Goal: Information Seeking & Learning: Check status

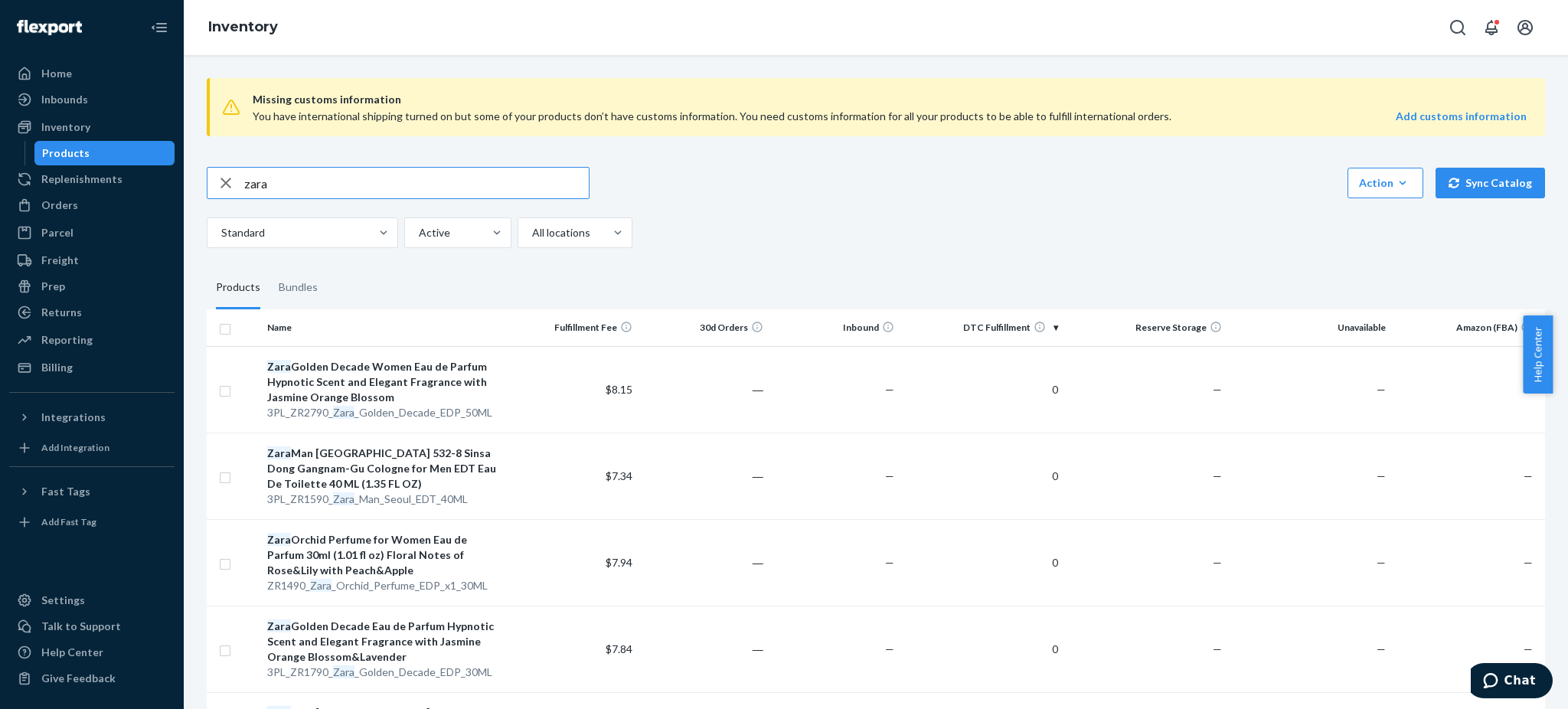
drag, startPoint x: 294, startPoint y: 184, endPoint x: 187, endPoint y: 176, distance: 107.3
click at [187, 176] on div "Missing customs information You have international shipping turned on but some …" at bounding box center [876, 381] width 1385 height 653
type input "ZR2990_Orchid_Women_Perfume_EDP_180ML"
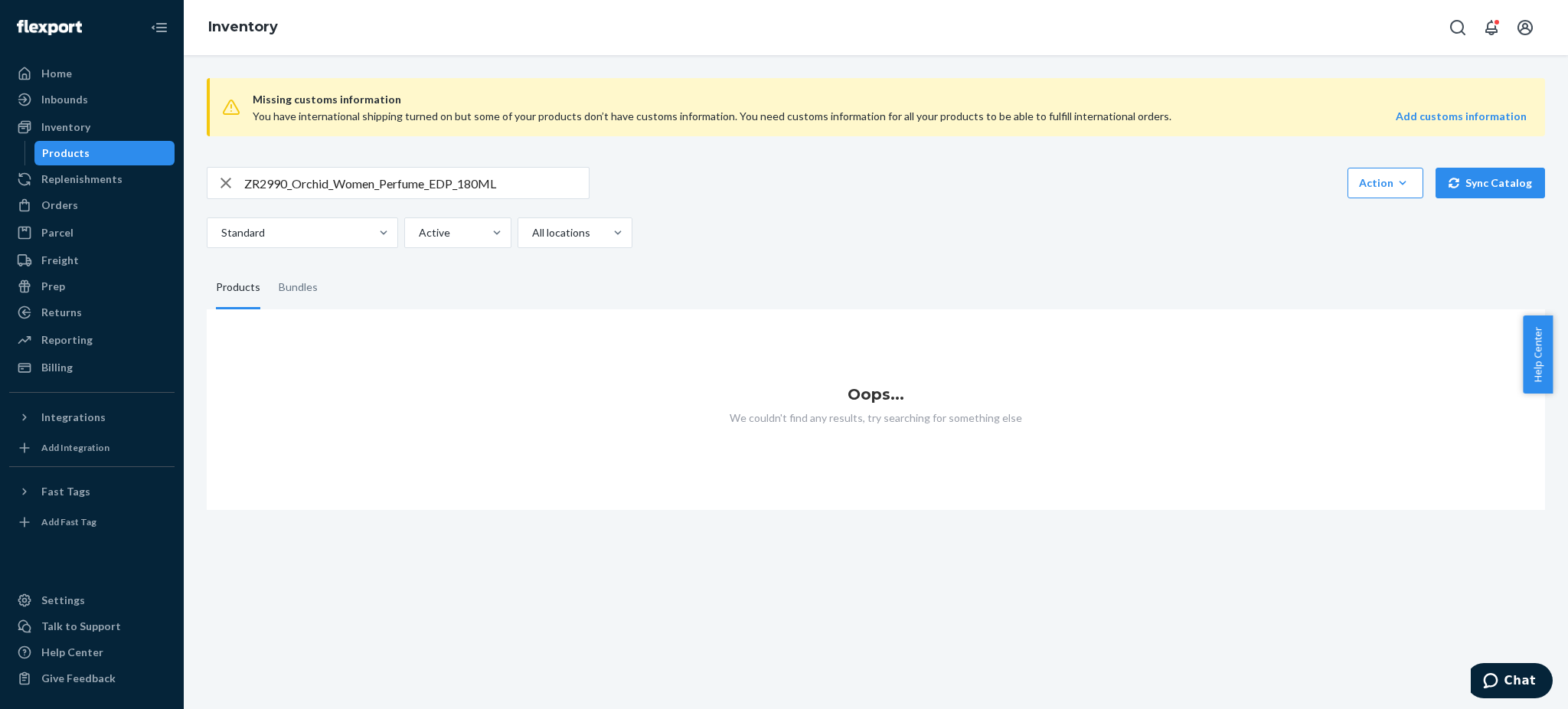
click at [80, 112] on div "Inbounds Shipping Plans Problems" at bounding box center [92, 101] width 166 height 26
click at [56, 135] on div "Inventory" at bounding box center [92, 127] width 162 height 22
click at [63, 123] on div "Inventory" at bounding box center [65, 127] width 49 height 15
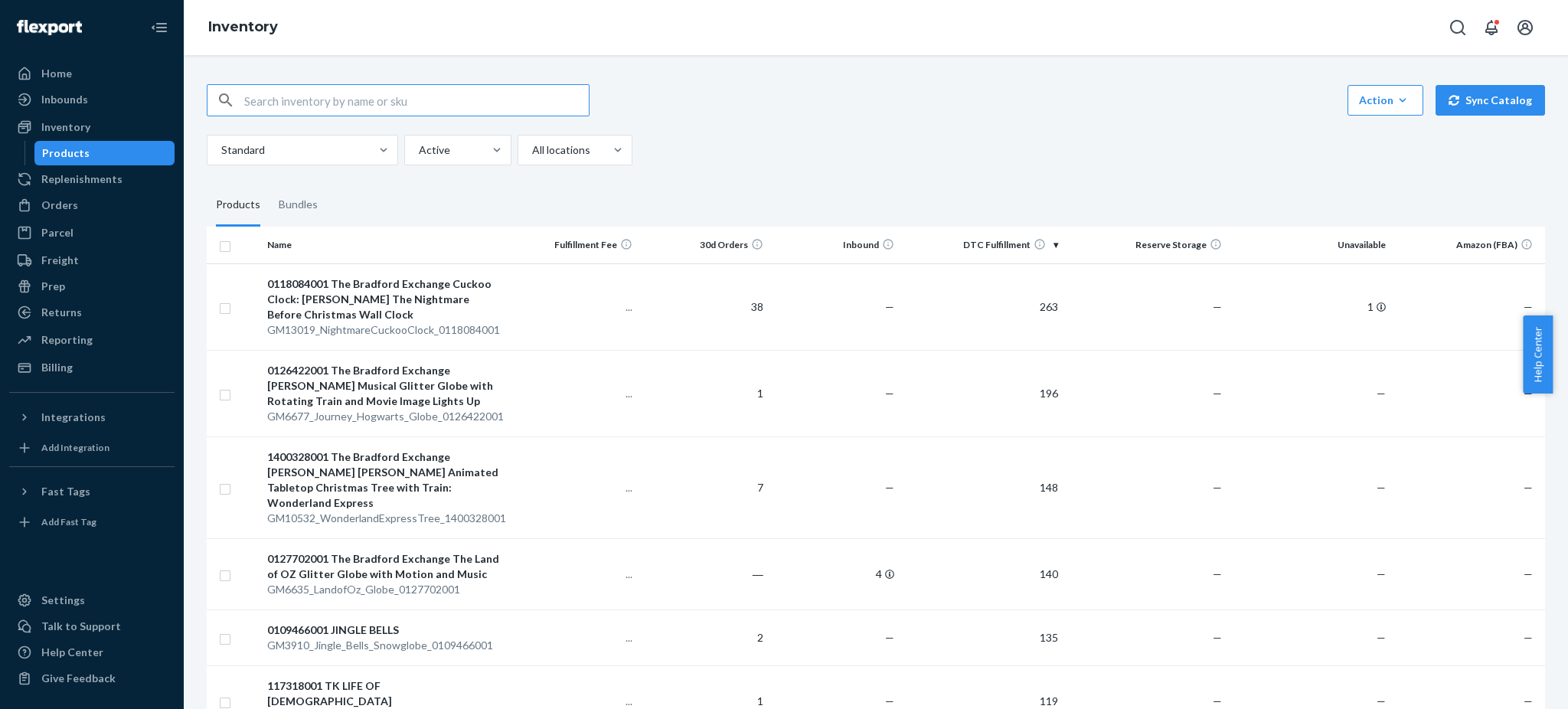
click at [403, 98] on input "text" at bounding box center [416, 101] width 344 height 31
type input "ZR2990_Orchid_Women_Perfume_EDP_180ML"
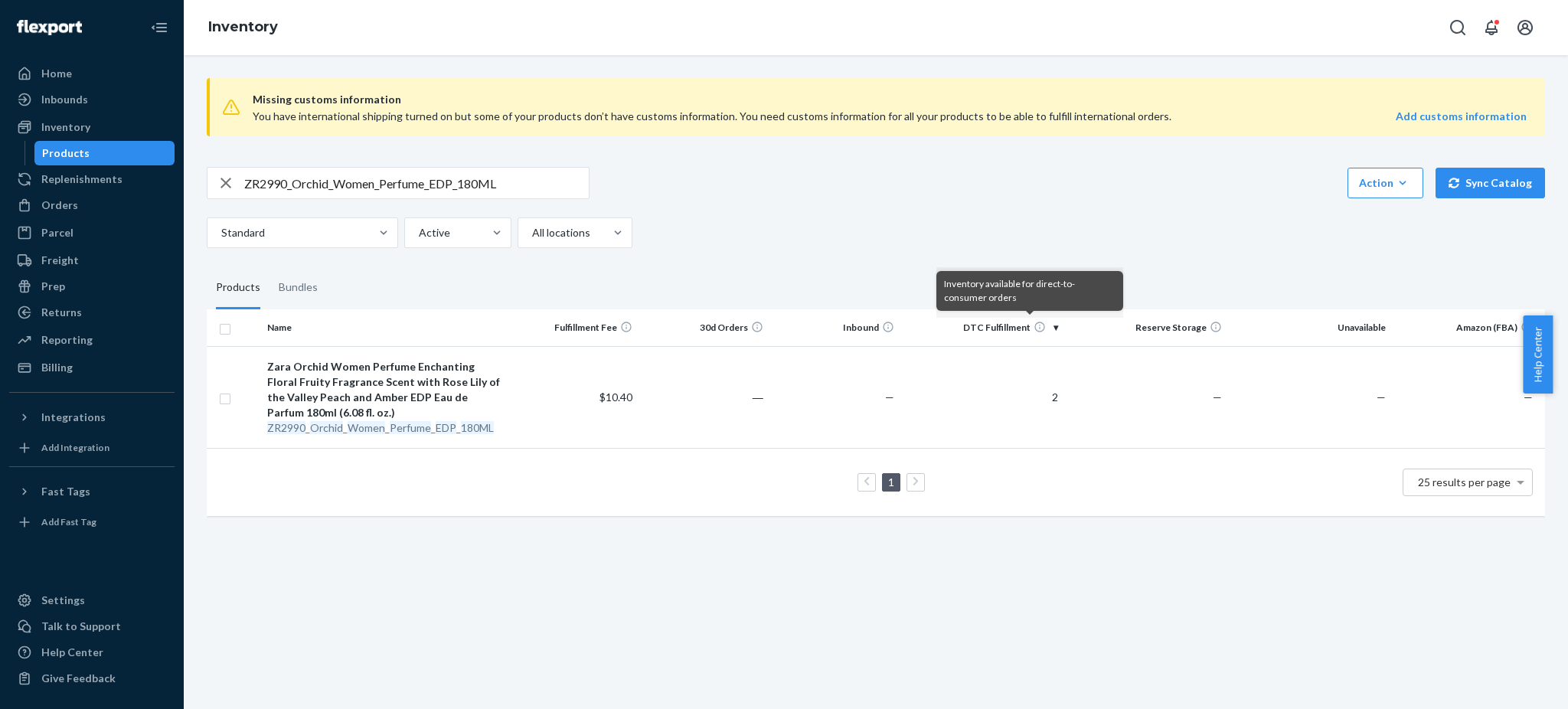
click at [1033, 326] on icon at bounding box center [1040, 327] width 12 height 12
